Goal: Information Seeking & Learning: Learn about a topic

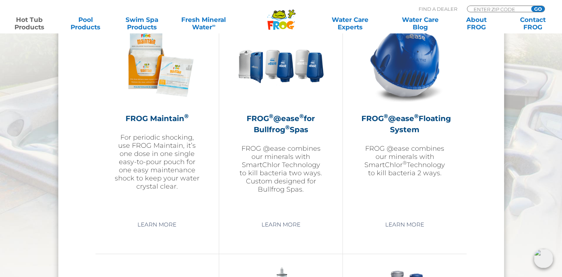
scroll to position [877, 0]
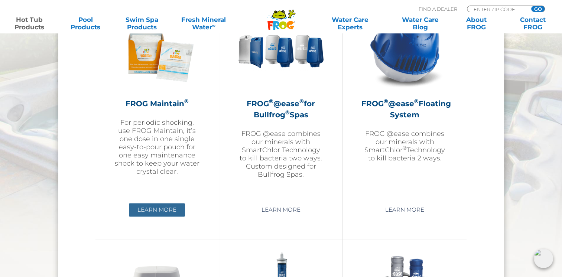
click at [157, 210] on link "Learn More" at bounding box center [157, 209] width 56 height 13
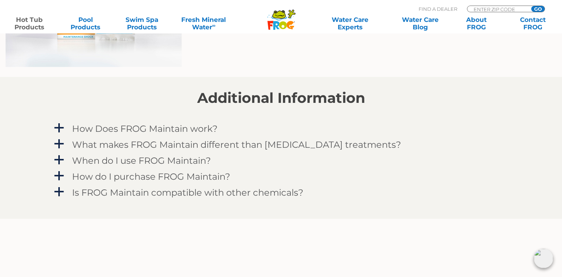
scroll to position [595, 0]
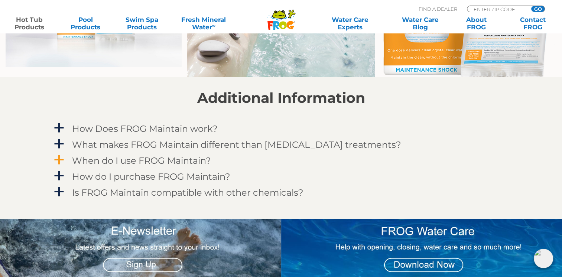
click at [110, 158] on h4 "When do I use FROG Maintain?" at bounding box center [141, 161] width 139 height 10
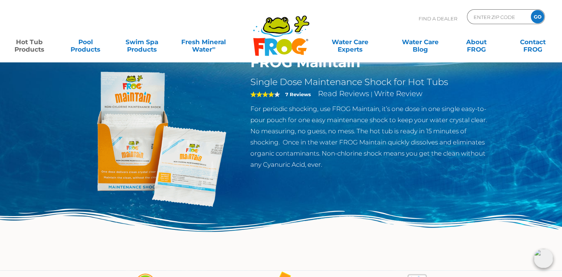
scroll to position [0, 0]
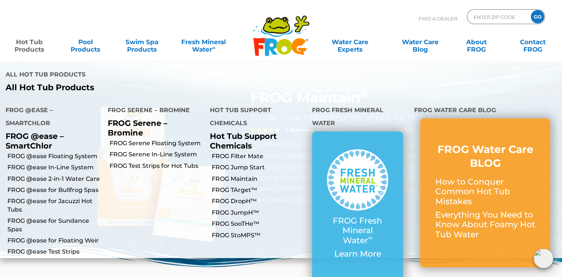
click at [31, 44] on link "Hot Tub Products" at bounding box center [29, 42] width 44 height 15
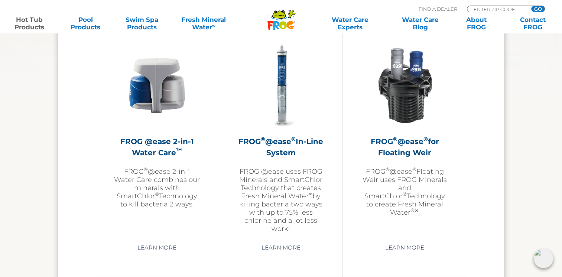
scroll to position [1100, 0]
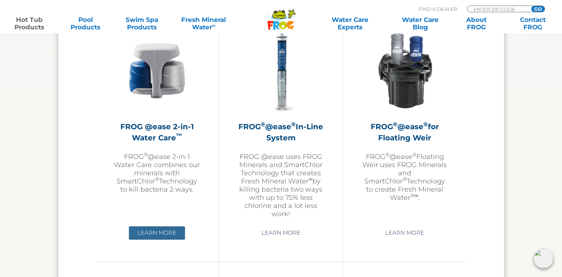
click at [164, 236] on link "Learn More" at bounding box center [157, 232] width 56 height 13
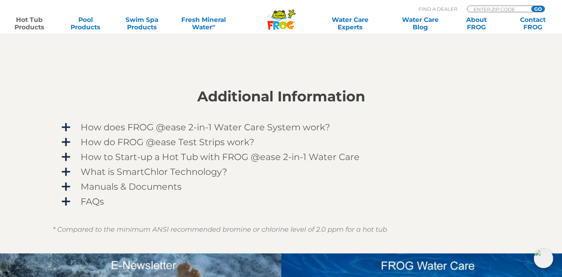
scroll to position [556, 0]
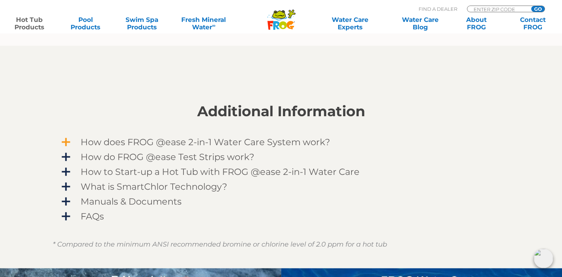
click at [70, 142] on span "How does FROG @ease 2-in-1 Water Care System work?" at bounding box center [286, 142] width 433 height 10
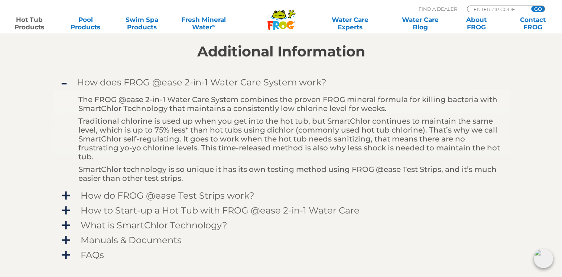
scroll to position [630, 0]
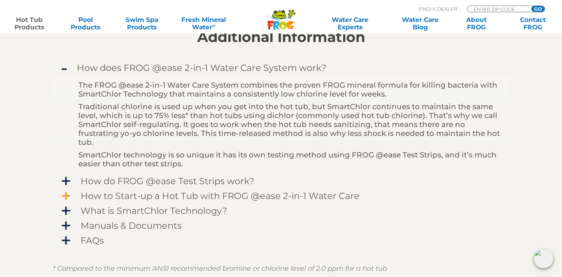
click at [116, 191] on span "How to Start-up a Hot Tub with FROG @ease 2-in-1 Water Care" at bounding box center [286, 196] width 433 height 10
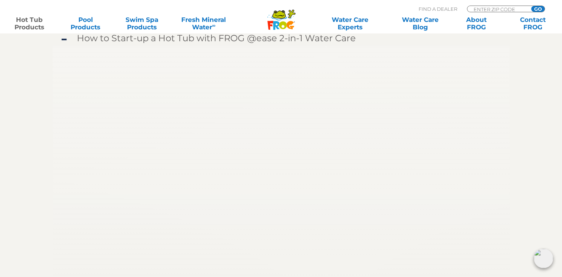
scroll to position [696, 0]
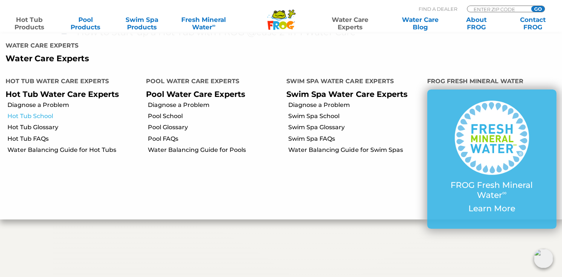
click at [45, 112] on link "Hot Tub School" at bounding box center [73, 116] width 133 height 8
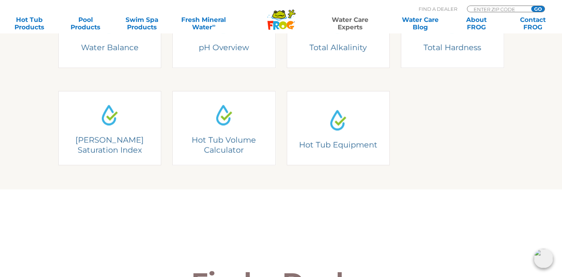
scroll to position [193, 0]
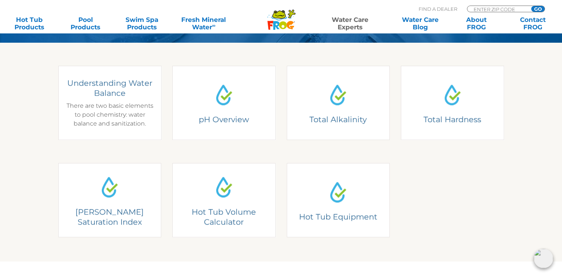
click at [104, 95] on h4 "Understanding Water Balance" at bounding box center [110, 88] width 92 height 20
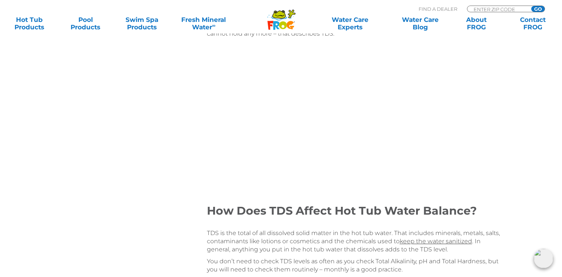
scroll to position [877, 0]
click at [122, 185] on div "Table of Contents Understanding Hot Tub Water Balance Hot Tub pH Overview Total…" at bounding box center [281, 262] width 446 height 1983
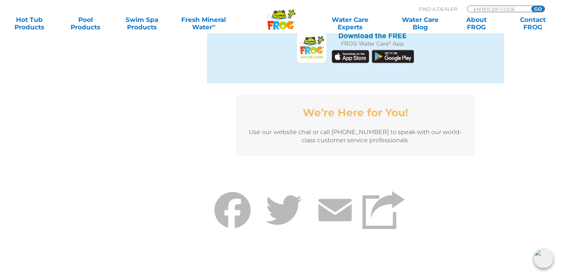
scroll to position [1814, 0]
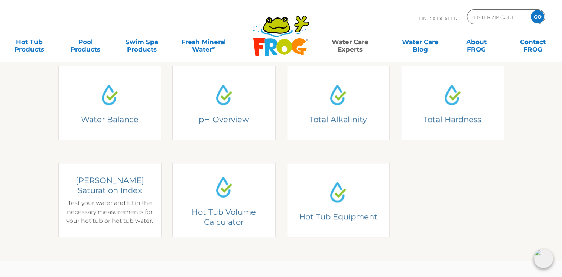
click at [109, 185] on h4 "[PERSON_NAME] Saturation Index" at bounding box center [110, 185] width 92 height 20
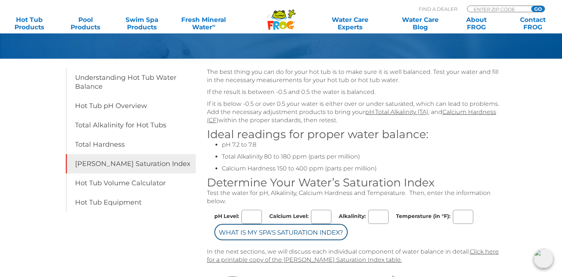
scroll to position [89, 0]
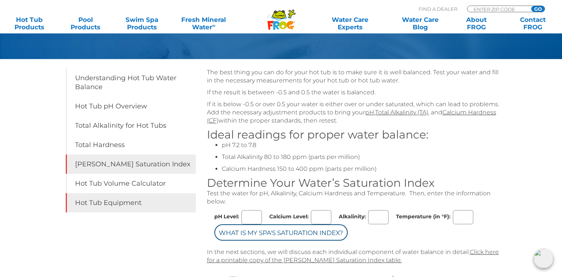
click at [93, 203] on link "Hot Tub Equipment" at bounding box center [131, 202] width 130 height 19
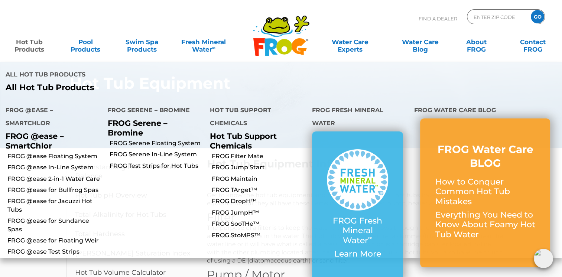
click at [33, 41] on link "Hot Tub Products" at bounding box center [29, 42] width 44 height 15
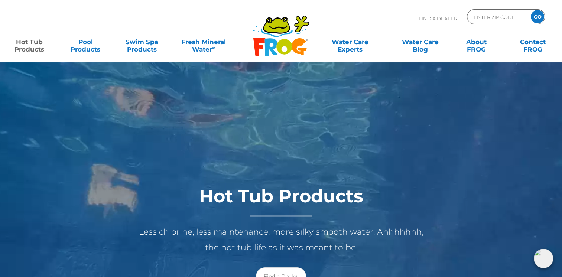
click at [33, 41] on link "Hot Tub Products" at bounding box center [29, 42] width 44 height 15
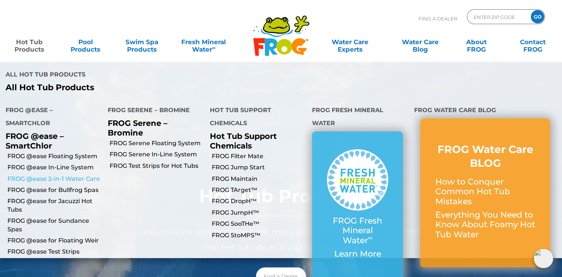
click at [32, 175] on link "FROG @ease 2-in-1 Water Care" at bounding box center [54, 179] width 95 height 8
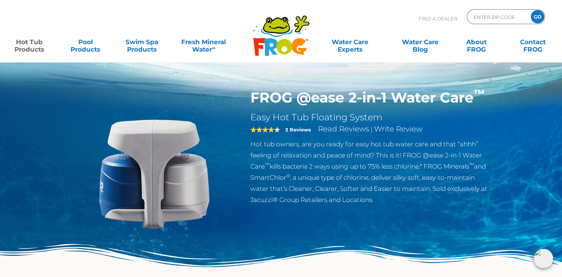
click at [426, 20] on p "Find A Dealer" at bounding box center [438, 18] width 39 height 19
click at [475, 17] on input "Zip Code Form" at bounding box center [498, 17] width 50 height 11
type input "61701"
click at [538, 16] on input "GO" at bounding box center [537, 16] width 13 height 13
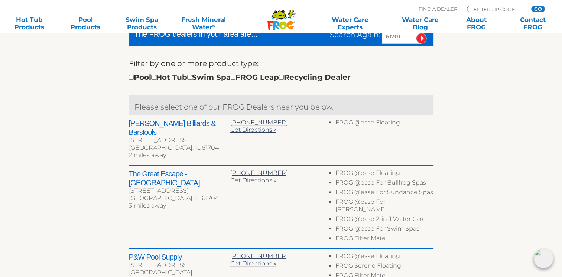
scroll to position [253, 0]
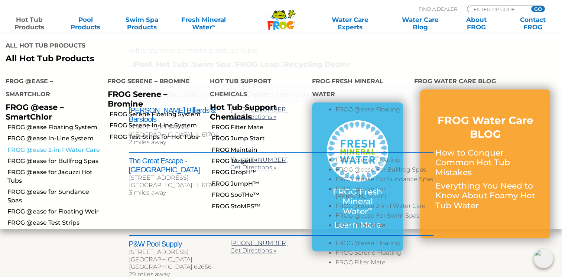
click at [66, 146] on link "FROG @ease 2-in-1 Water Care" at bounding box center [54, 150] width 95 height 8
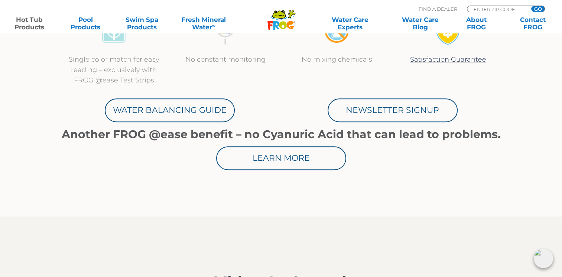
scroll to position [401, 0]
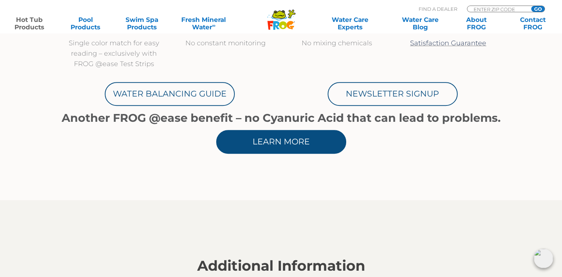
click at [281, 144] on link "Learn More" at bounding box center [281, 142] width 130 height 24
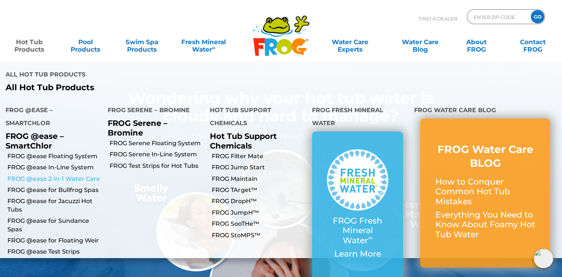
click at [59, 175] on link "FROG @ease 2-in-1 Water Care" at bounding box center [54, 179] width 95 height 8
